Goal: Task Accomplishment & Management: Manage account settings

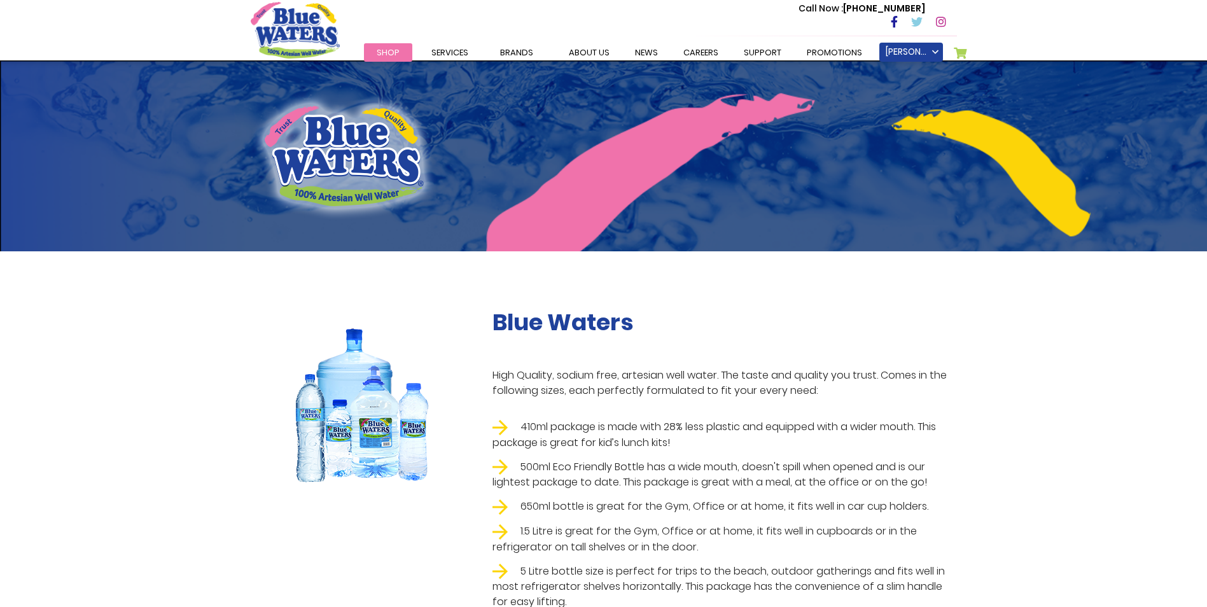
scroll to position [1838, 0]
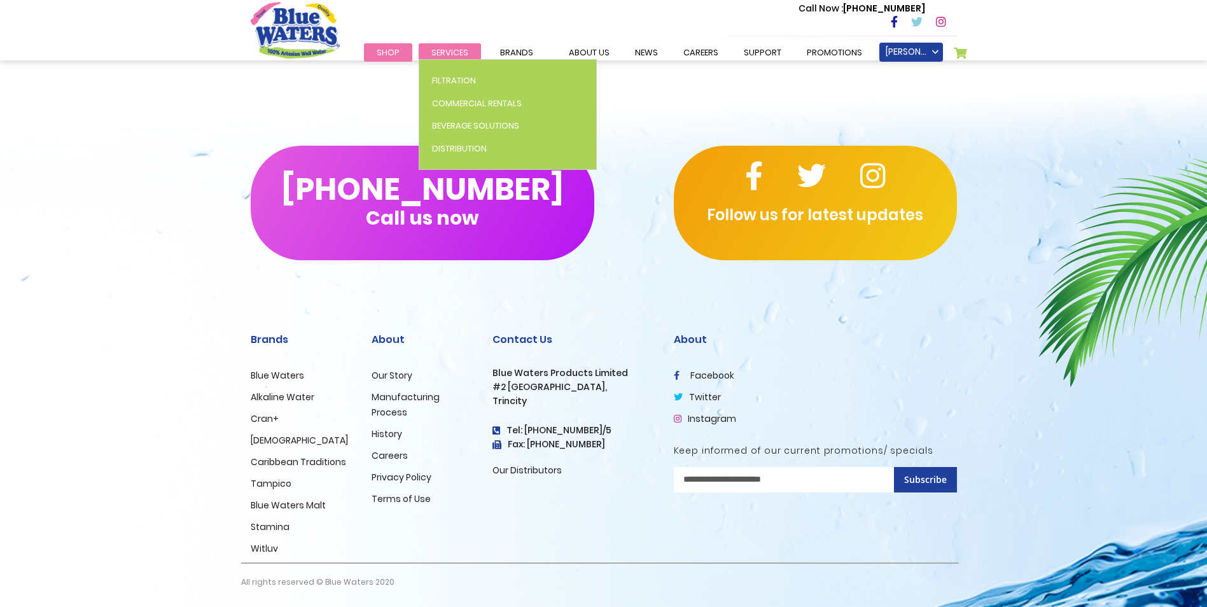
click at [441, 50] on span "Services" at bounding box center [449, 52] width 37 height 12
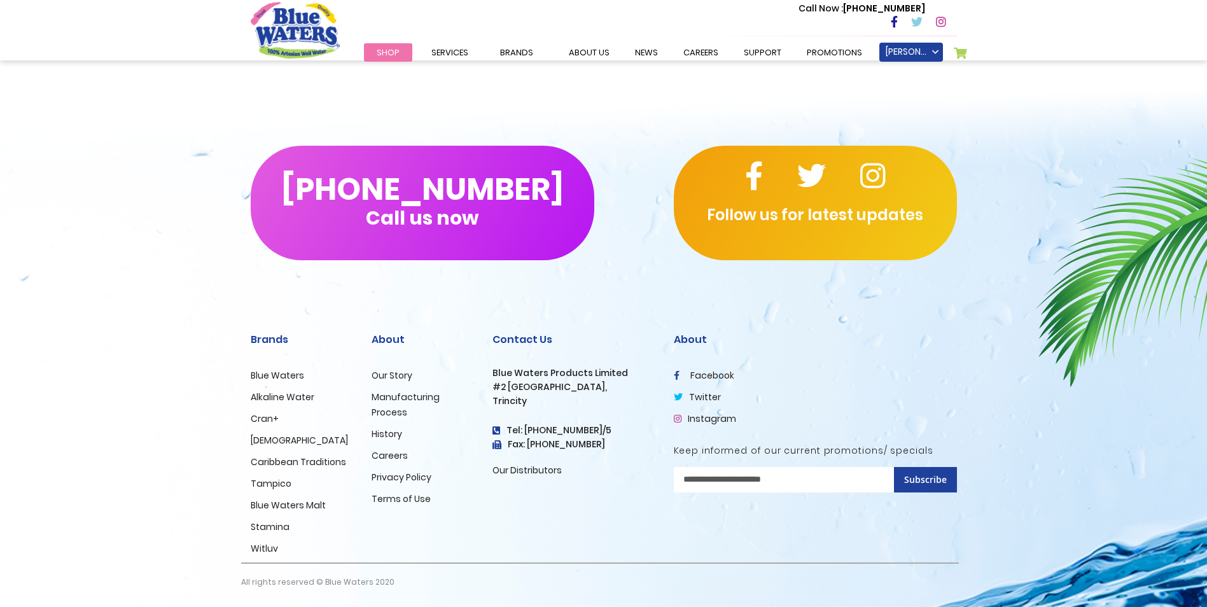
click at [961, 51] on link "My Cart 0" at bounding box center [961, 56] width 14 height 18
click at [1028, 196] on div "(868) 640-8824 Call us now Follow us for latest updates" at bounding box center [603, 203] width 1207 height 216
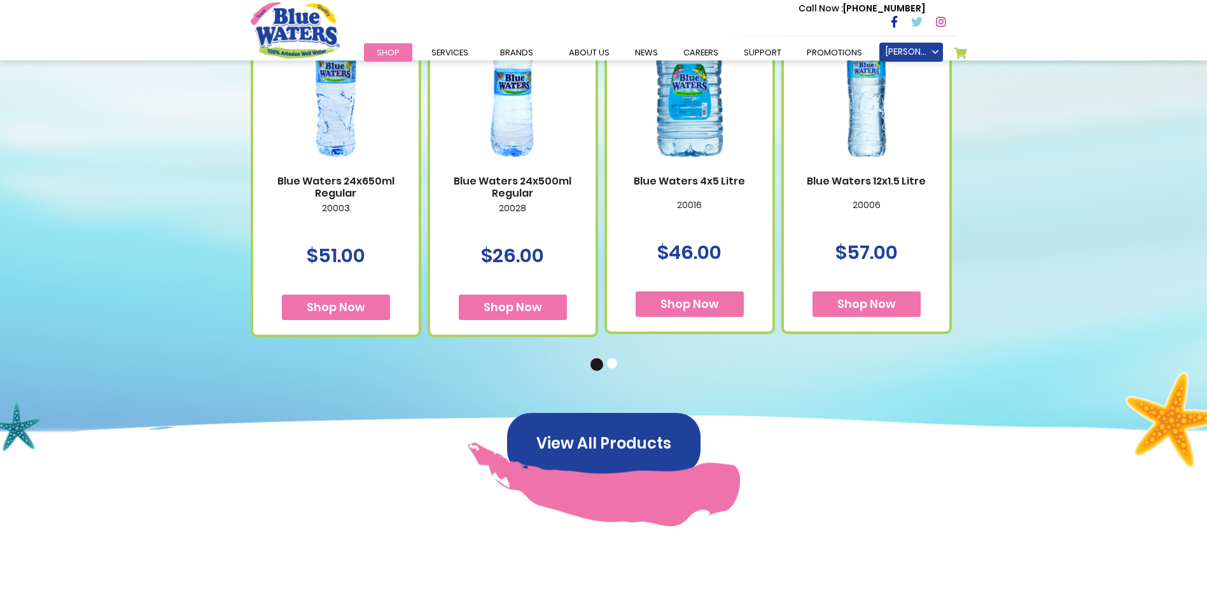
scroll to position [820, 0]
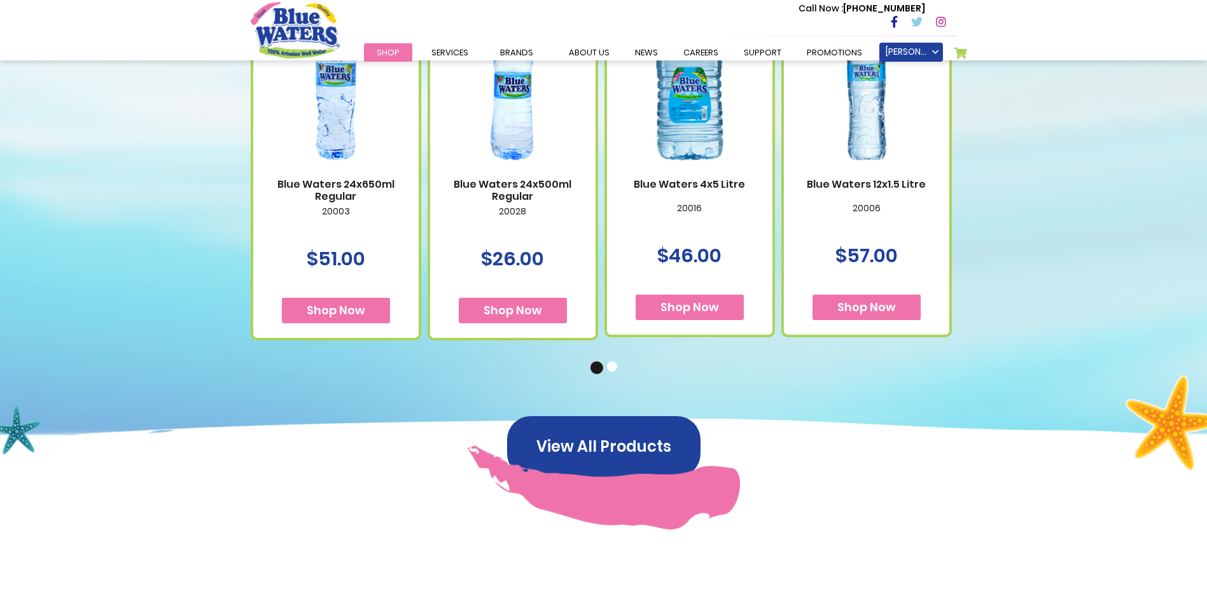
click at [612, 369] on button "2" at bounding box center [613, 367] width 13 height 13
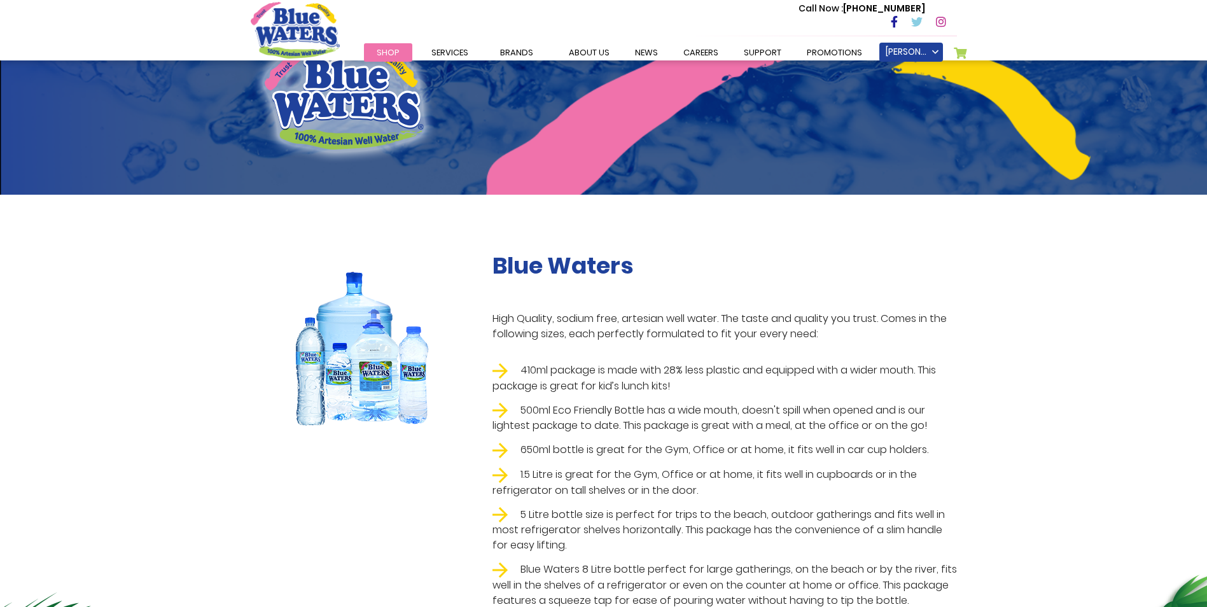
scroll to position [0, 0]
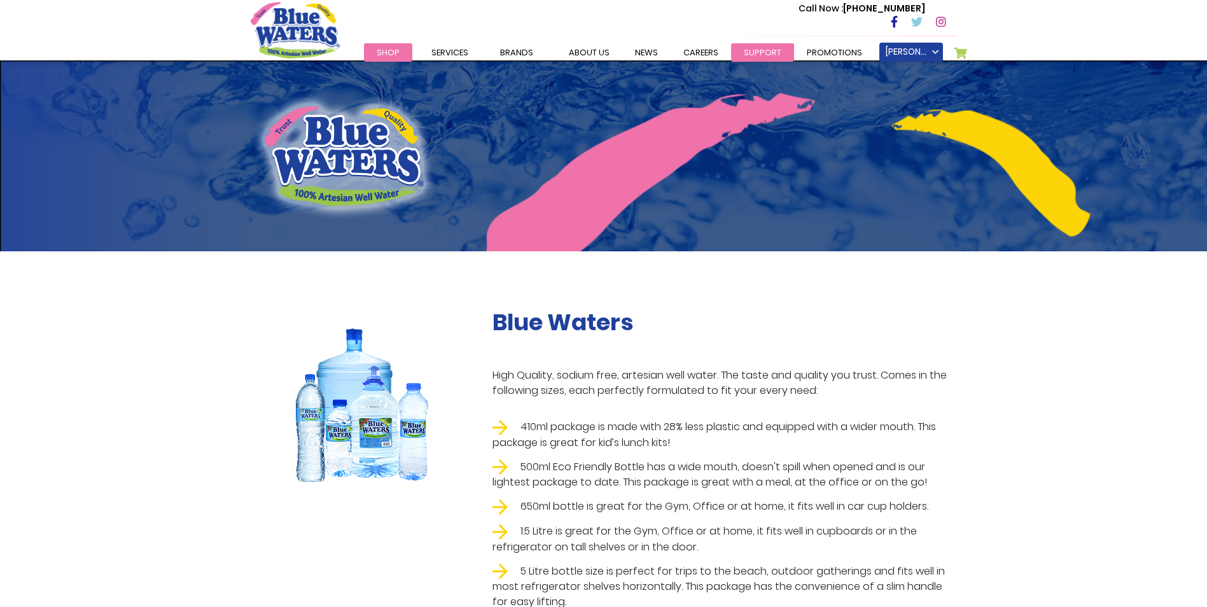
click at [758, 49] on link "support" at bounding box center [762, 52] width 63 height 18
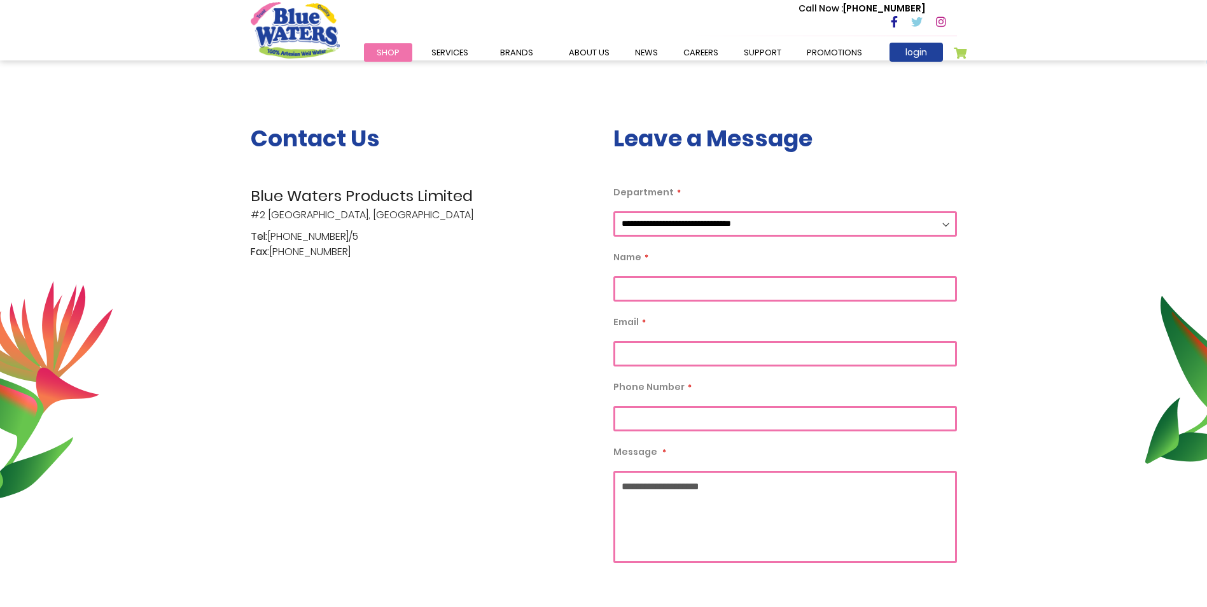
scroll to position [191, 0]
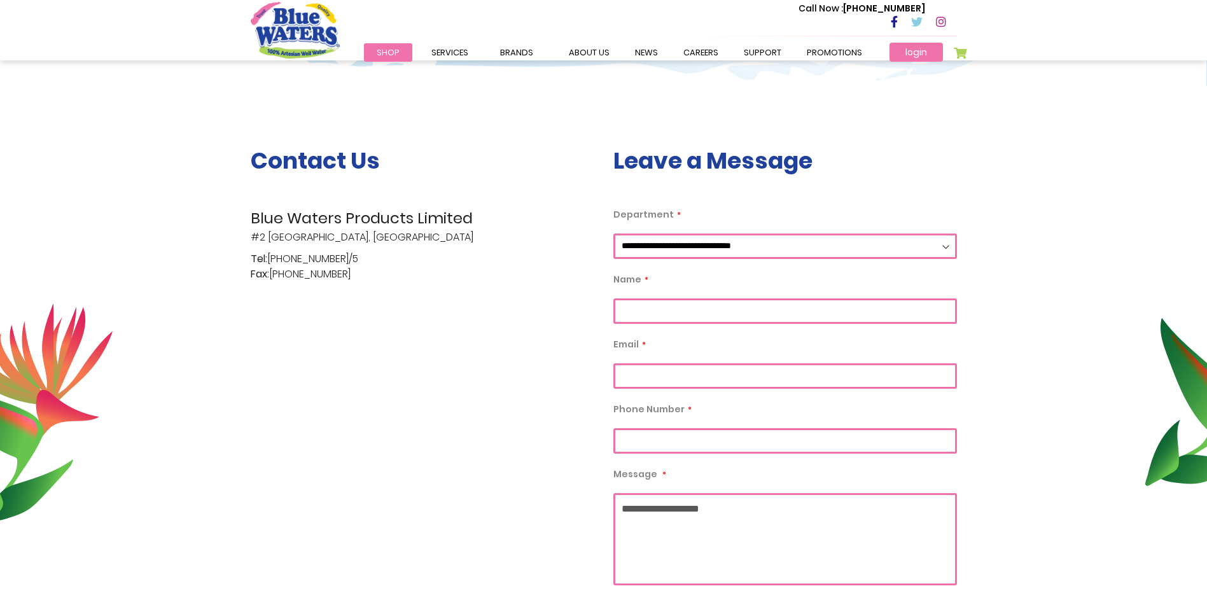
type input "**********"
click at [913, 50] on link "login" at bounding box center [915, 52] width 53 height 19
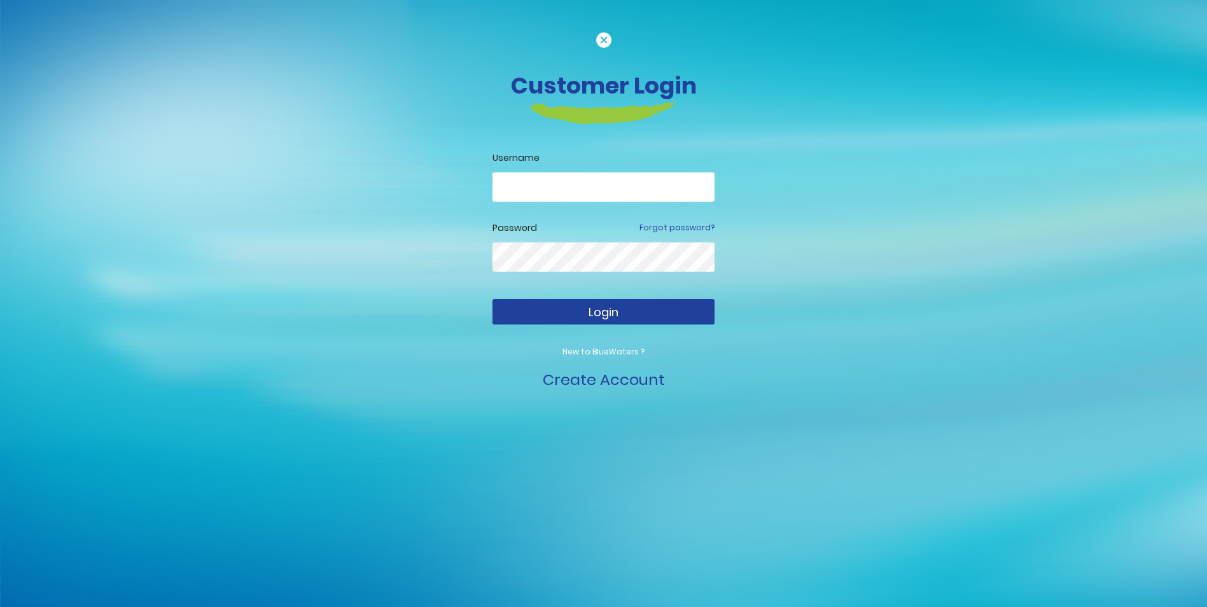
type input "**********"
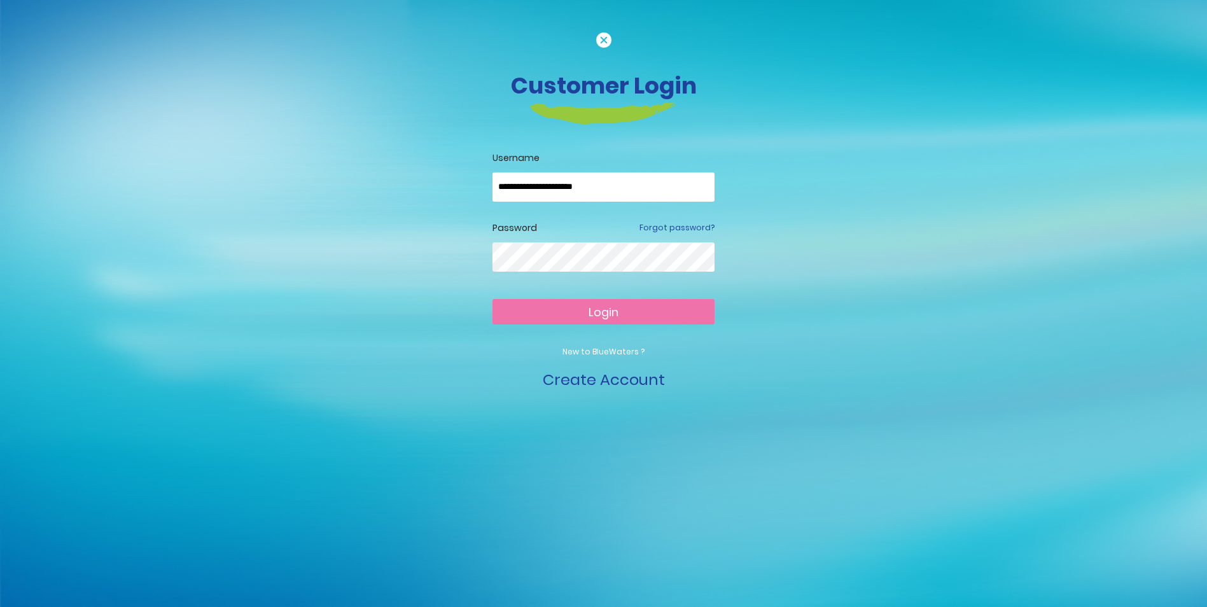
click at [610, 313] on span "Login" at bounding box center [603, 312] width 30 height 16
